Goal: Browse casually

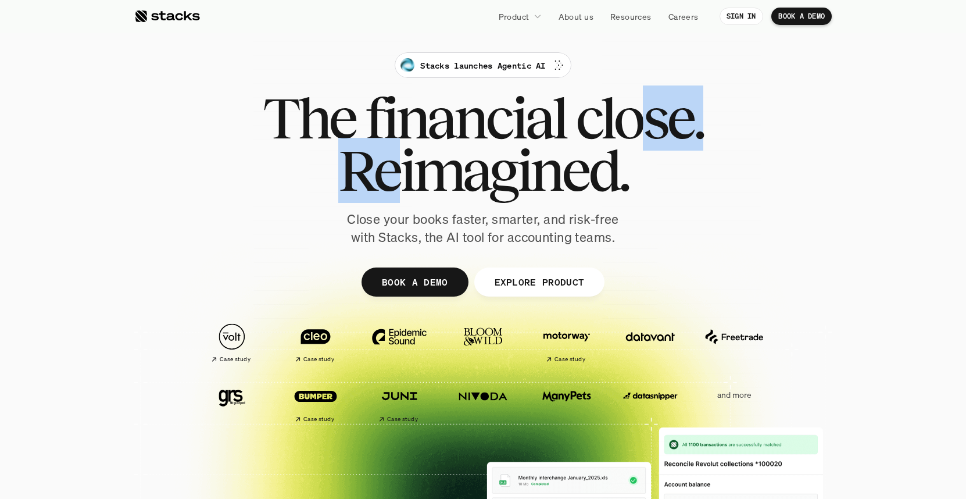
drag, startPoint x: 505, startPoint y: 138, endPoint x: 368, endPoint y: 139, distance: 137.1
click at [370, 139] on div "The financial close. Reimagined." at bounding box center [483, 144] width 440 height 105
click at [368, 144] on span "Reimagined." at bounding box center [483, 170] width 290 height 52
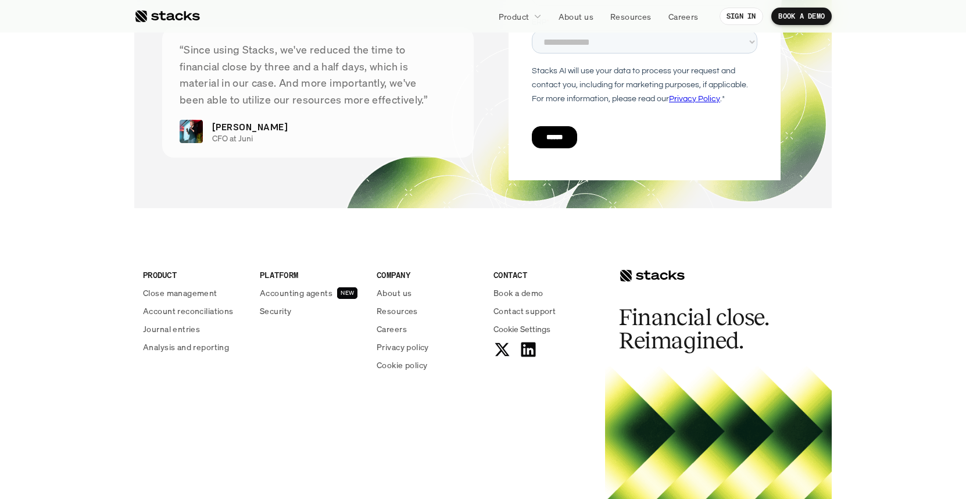
scroll to position [4288, 0]
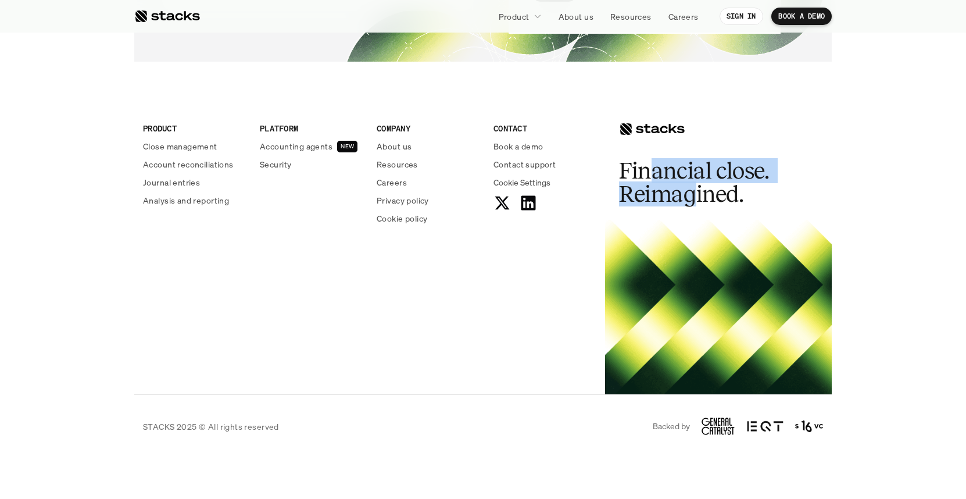
drag, startPoint x: 655, startPoint y: 174, endPoint x: 691, endPoint y: 196, distance: 42.8
click at [691, 196] on h2 "Financial close. Reimagined." at bounding box center [706, 182] width 174 height 46
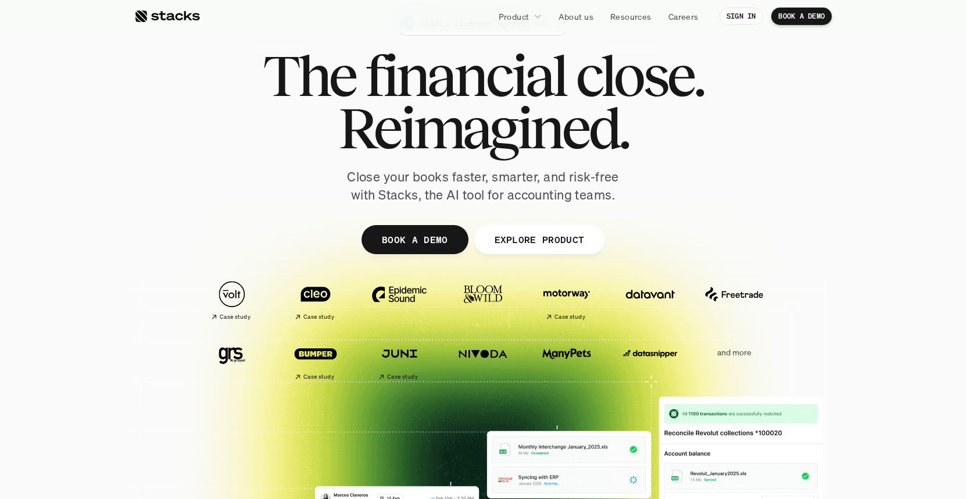
scroll to position [0, 0]
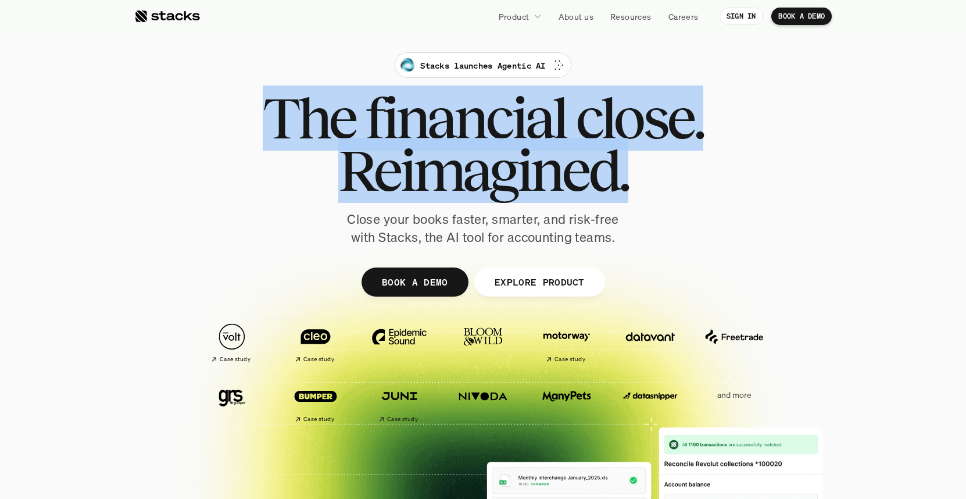
drag, startPoint x: 238, startPoint y: 117, endPoint x: 628, endPoint y: 169, distance: 393.2
click at [628, 169] on div "Stacks launches Agentic AI The financial close. Reimagined. Close your books fa…" at bounding box center [482, 149] width 651 height 194
click at [628, 169] on span "Reimagined." at bounding box center [483, 170] width 290 height 52
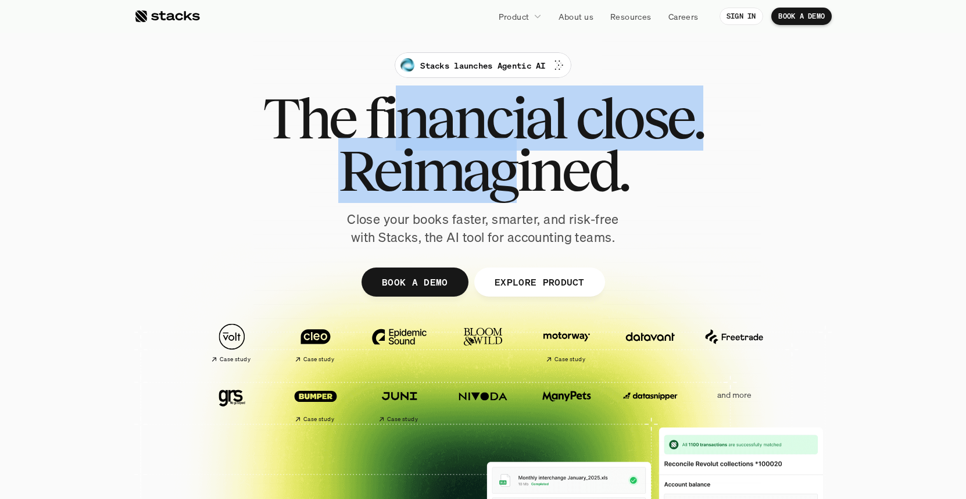
drag, startPoint x: 408, startPoint y: 135, endPoint x: 517, endPoint y: 174, distance: 116.2
click at [517, 174] on div "The financial close. Reimagined." at bounding box center [483, 144] width 440 height 105
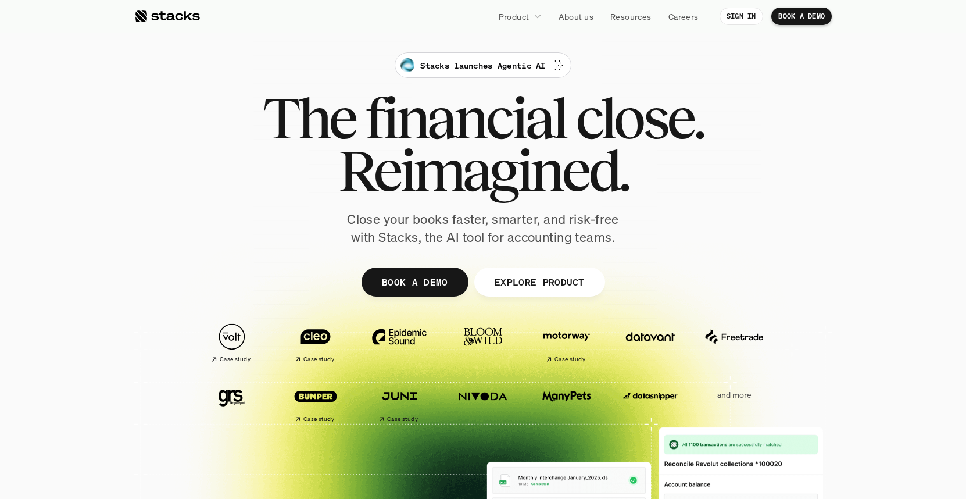
click at [518, 174] on span "Reimagined." at bounding box center [483, 170] width 290 height 52
